Goal: Information Seeking & Learning: Find specific fact

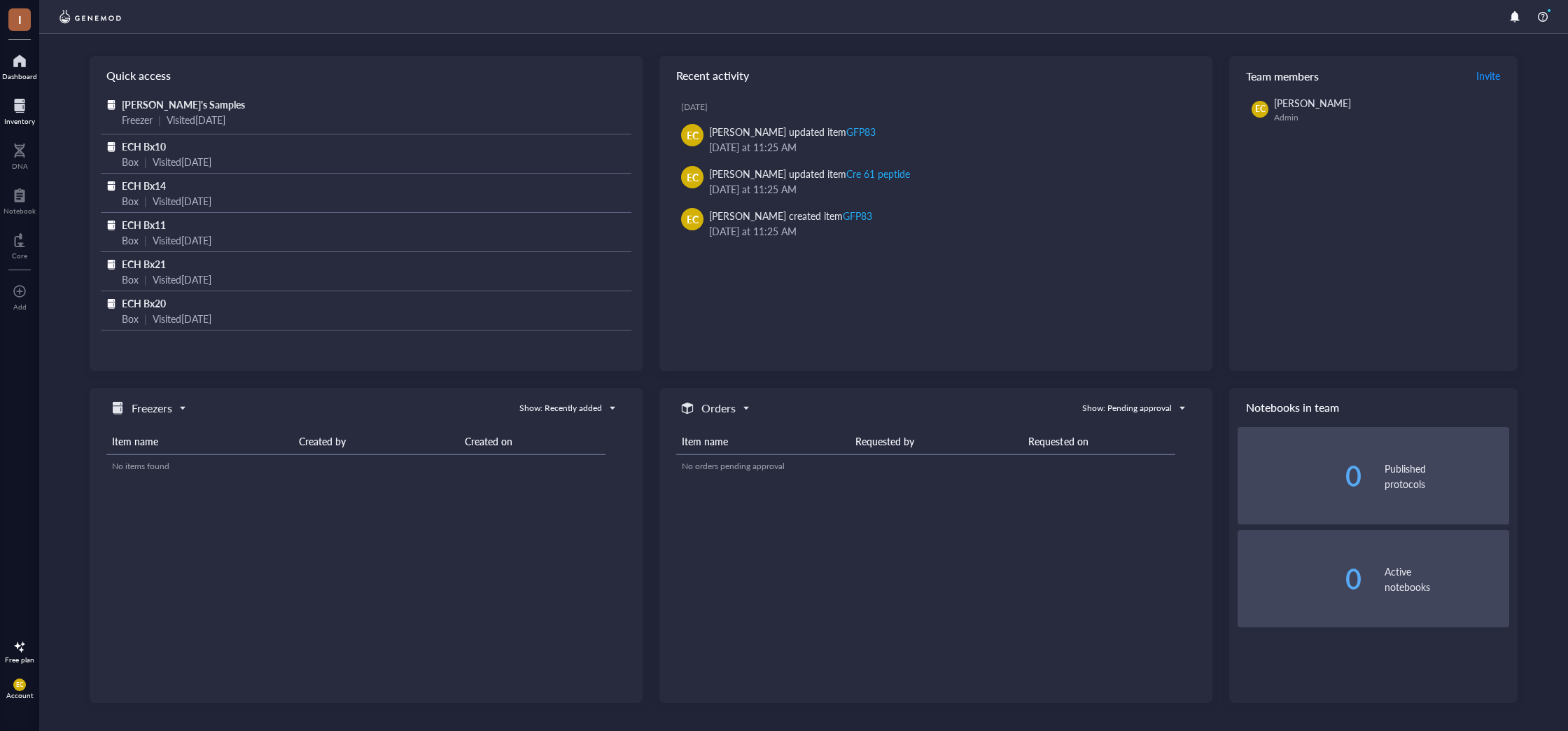
click at [14, 123] on div "Inventory" at bounding box center [19, 121] width 30 height 9
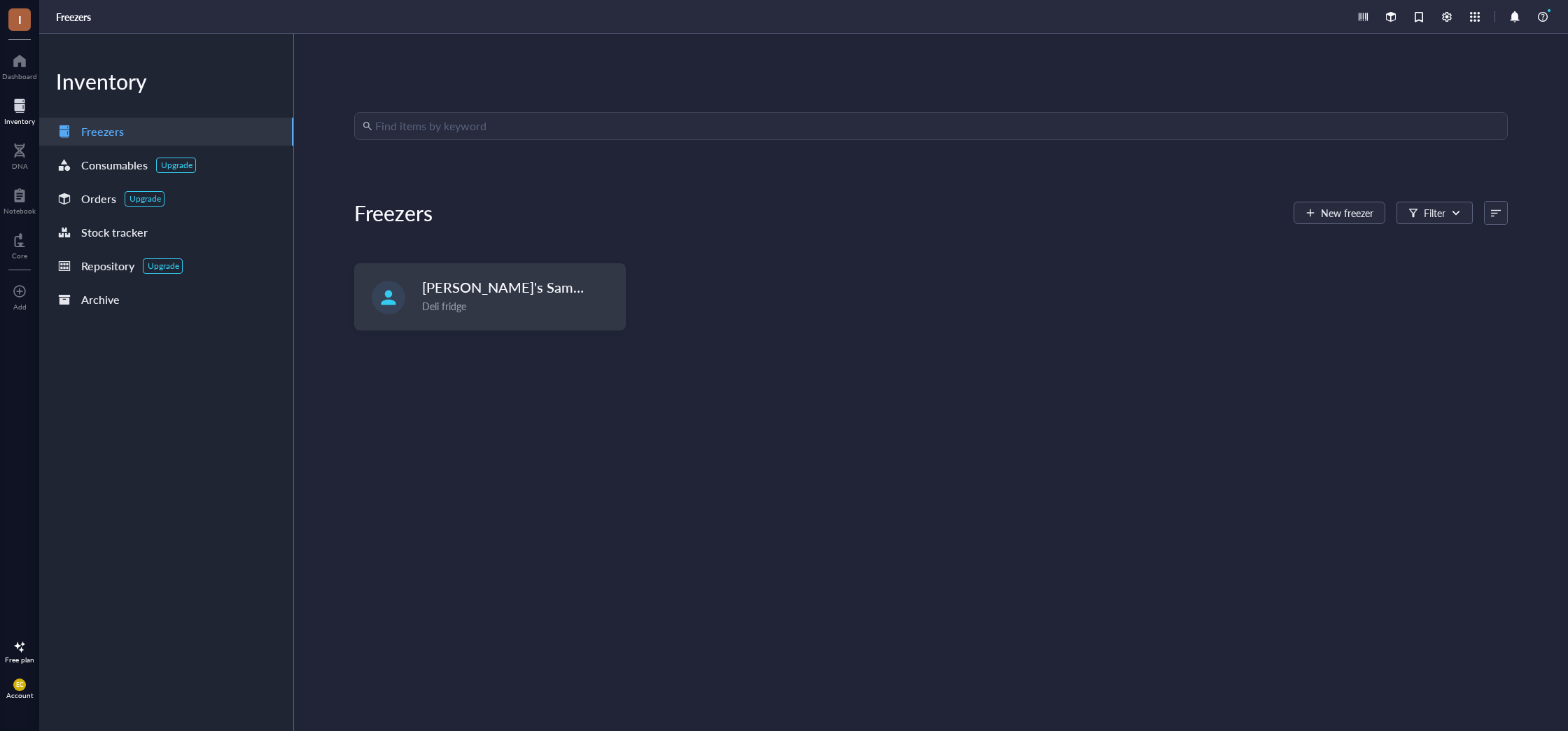
click at [457, 139] on input "search" at bounding box center [936, 126] width 1124 height 27
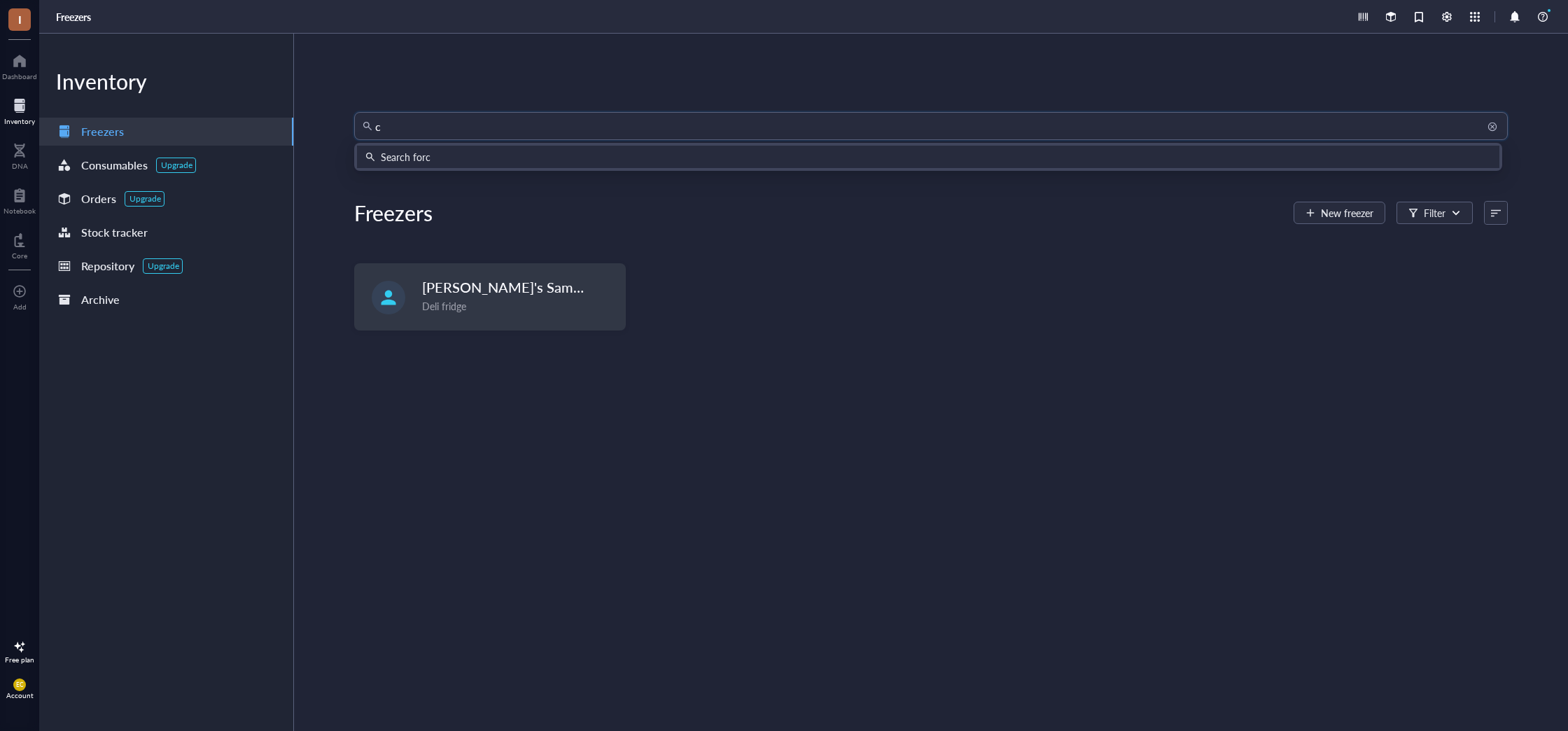
type input "c1"
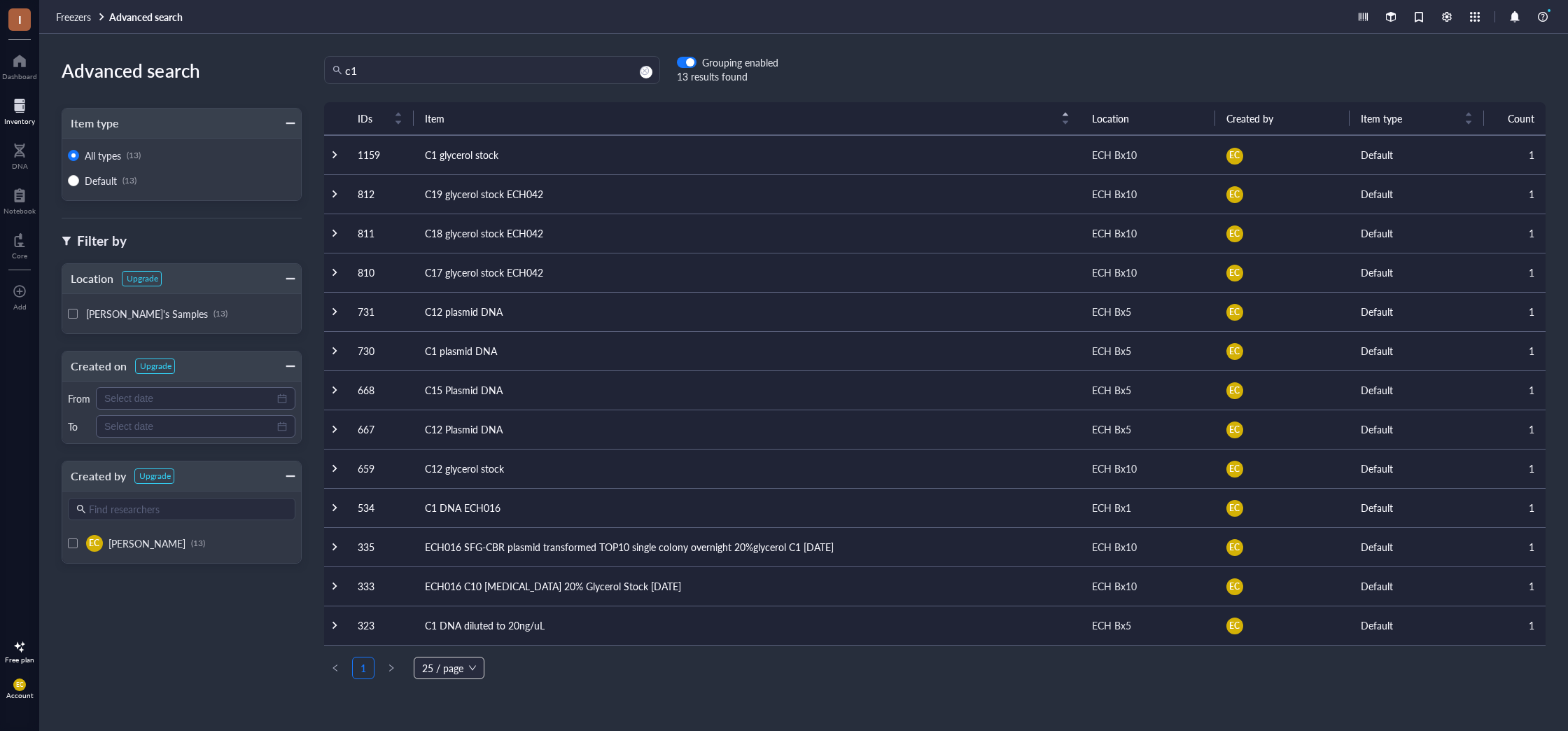
click at [496, 160] on td "C1 glycerol stock" at bounding box center [748, 154] width 667 height 39
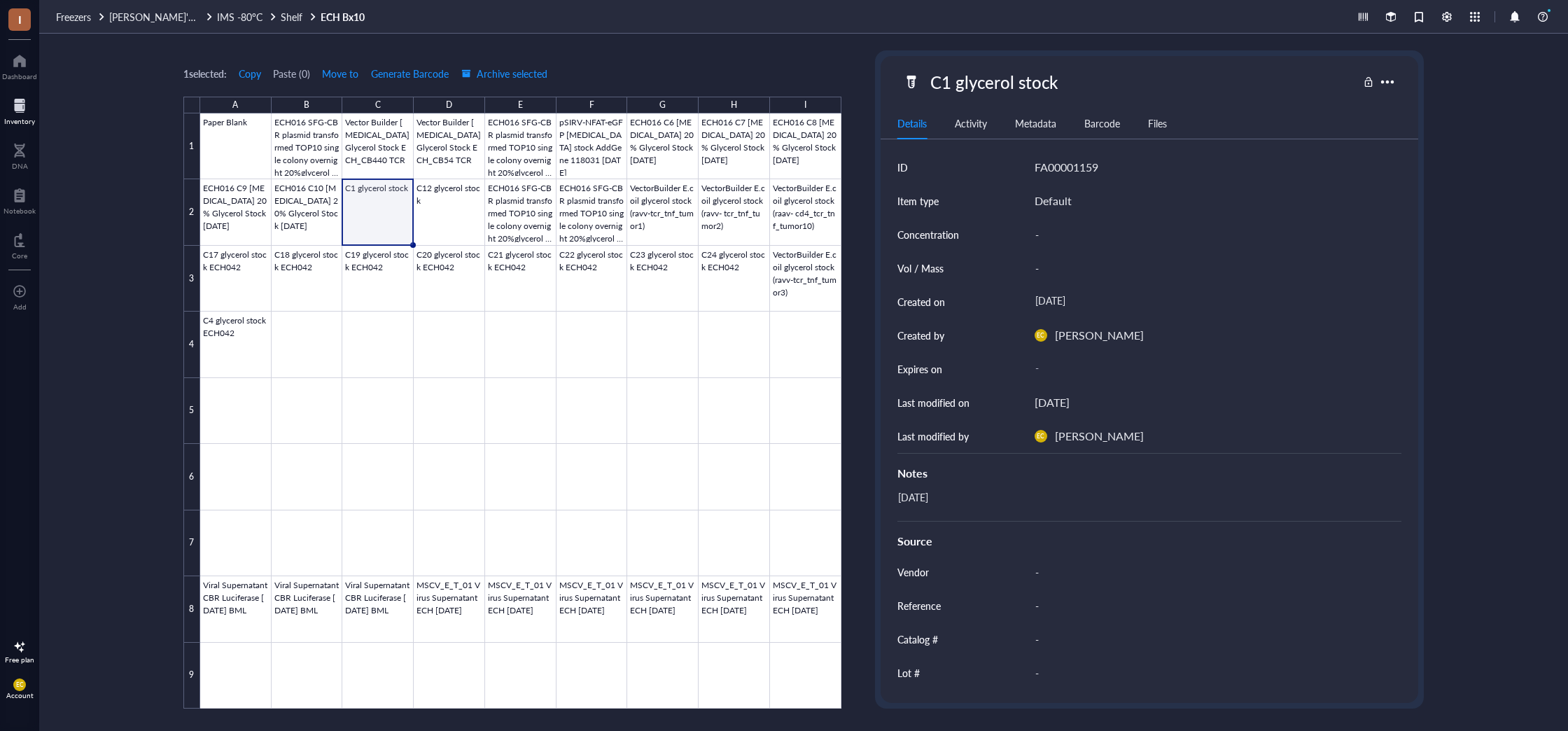
click at [13, 97] on div at bounding box center [19, 105] width 30 height 23
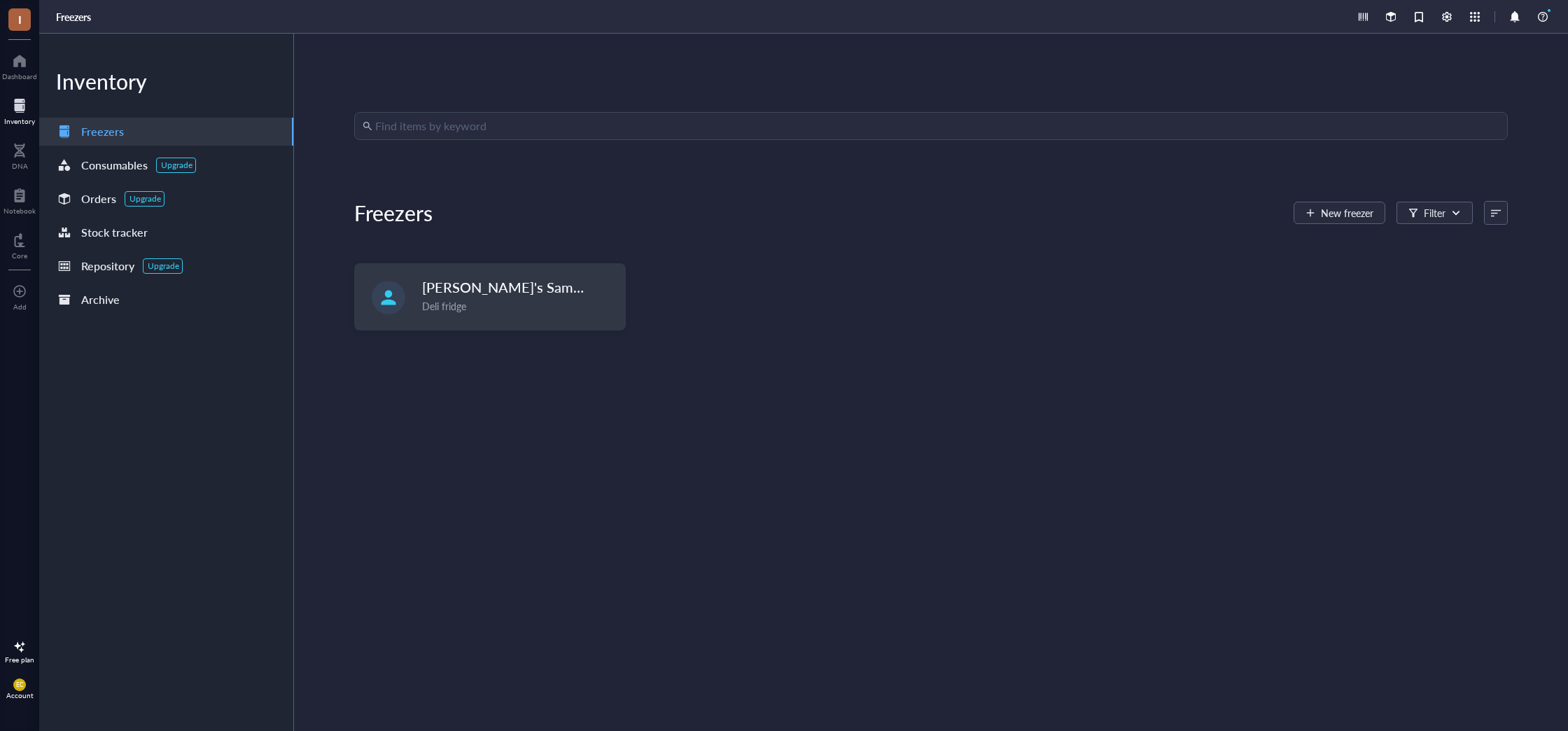
click at [466, 123] on input "search" at bounding box center [936, 126] width 1124 height 27
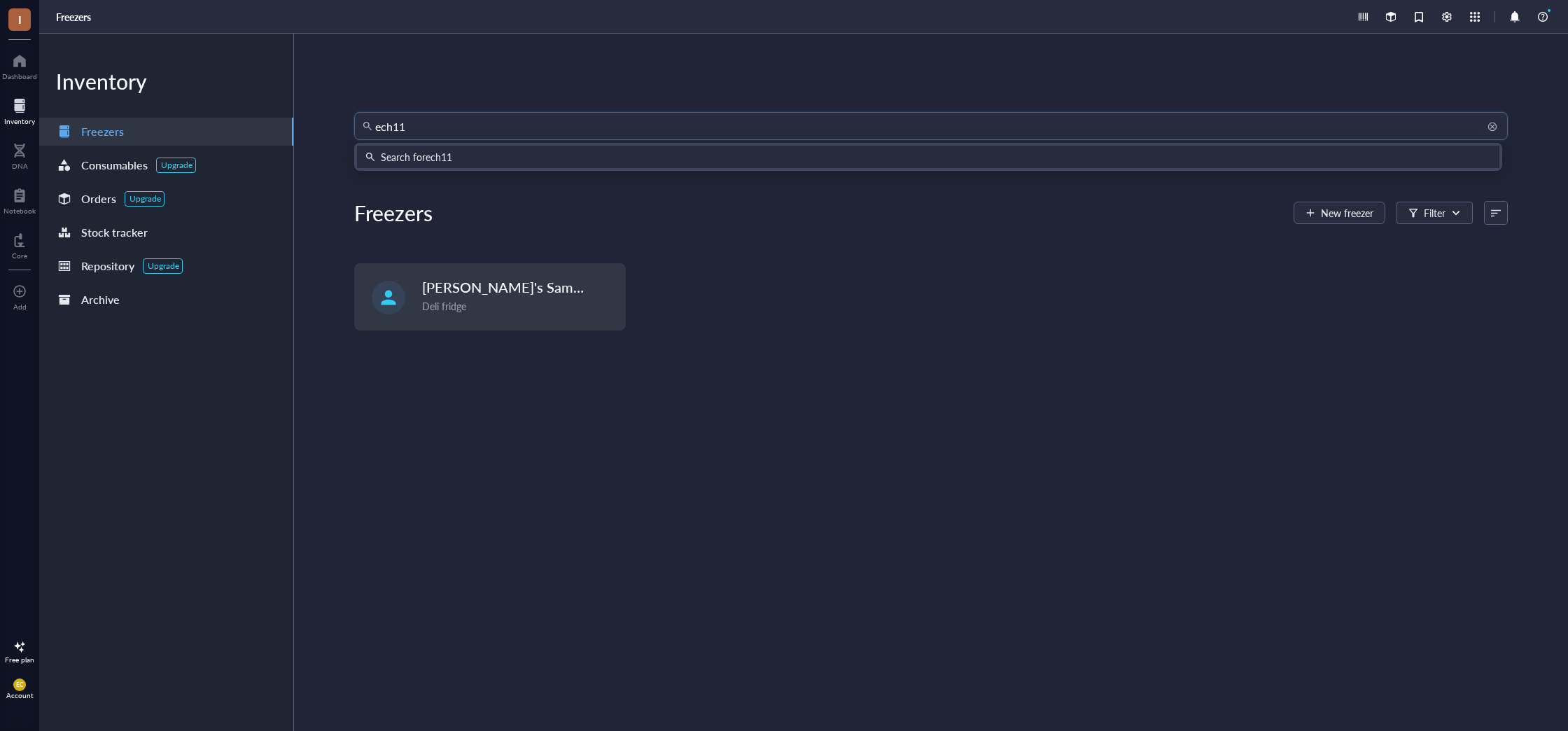
type input "ech111"
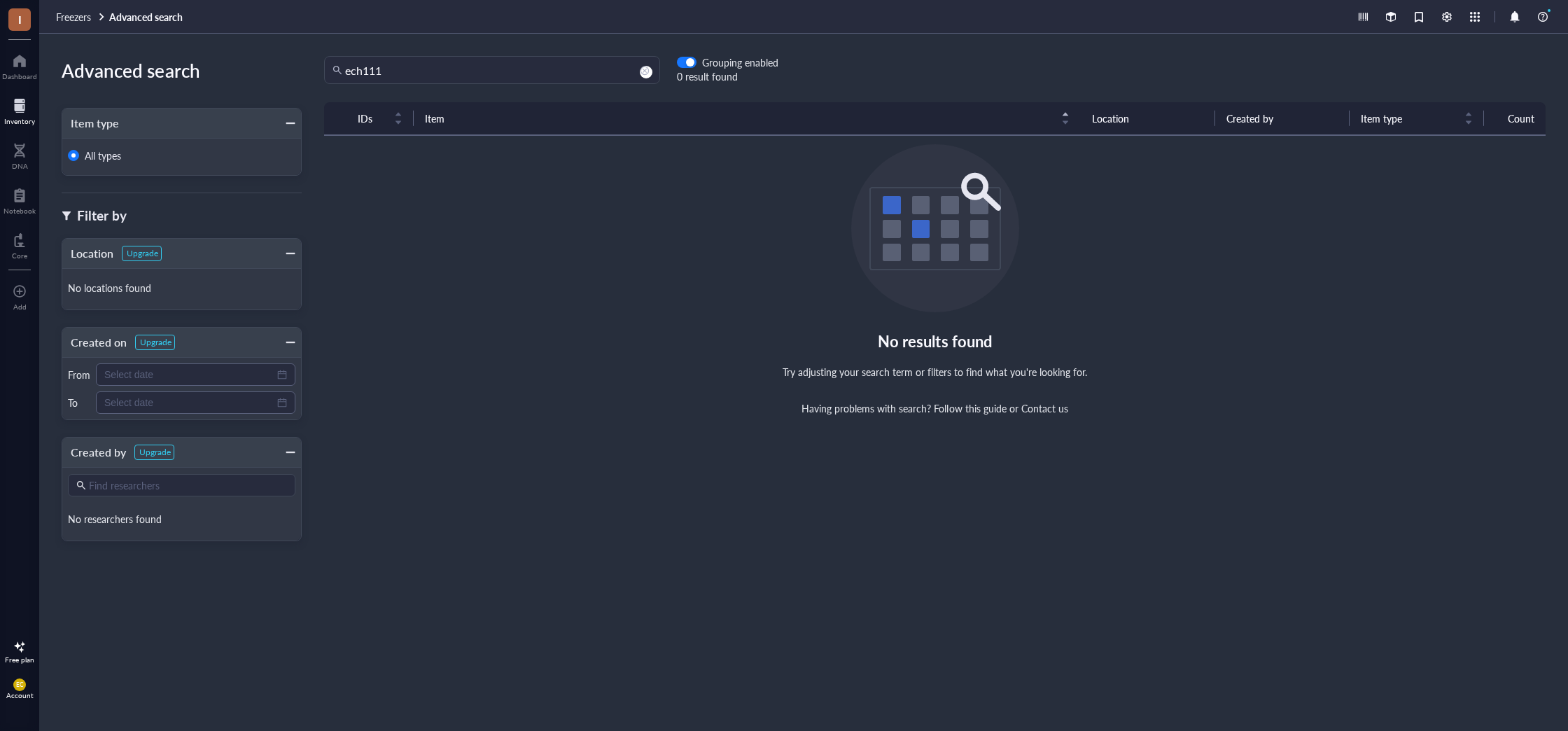
click at [37, 100] on div "Inventory" at bounding box center [20, 110] width 39 height 39
